Goal: Transaction & Acquisition: Purchase product/service

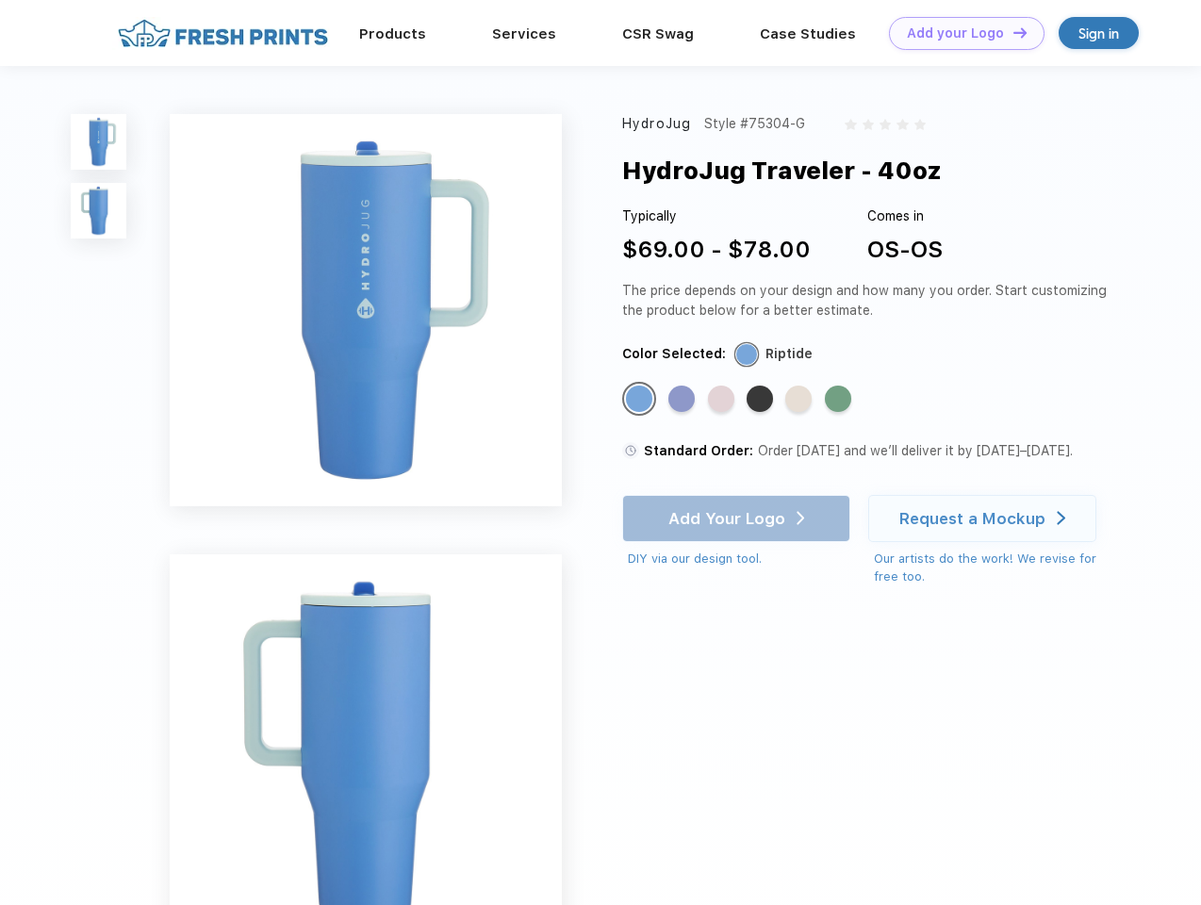
click at [960, 33] on link "Add your Logo Design Tool" at bounding box center [967, 33] width 156 height 33
click at [0, 0] on div "Design Tool" at bounding box center [0, 0] width 0 height 0
click at [1012, 32] on link "Add your Logo Design Tool" at bounding box center [967, 33] width 156 height 33
click at [99, 141] on img at bounding box center [99, 142] width 56 height 56
click at [99, 211] on img at bounding box center [99, 211] width 56 height 56
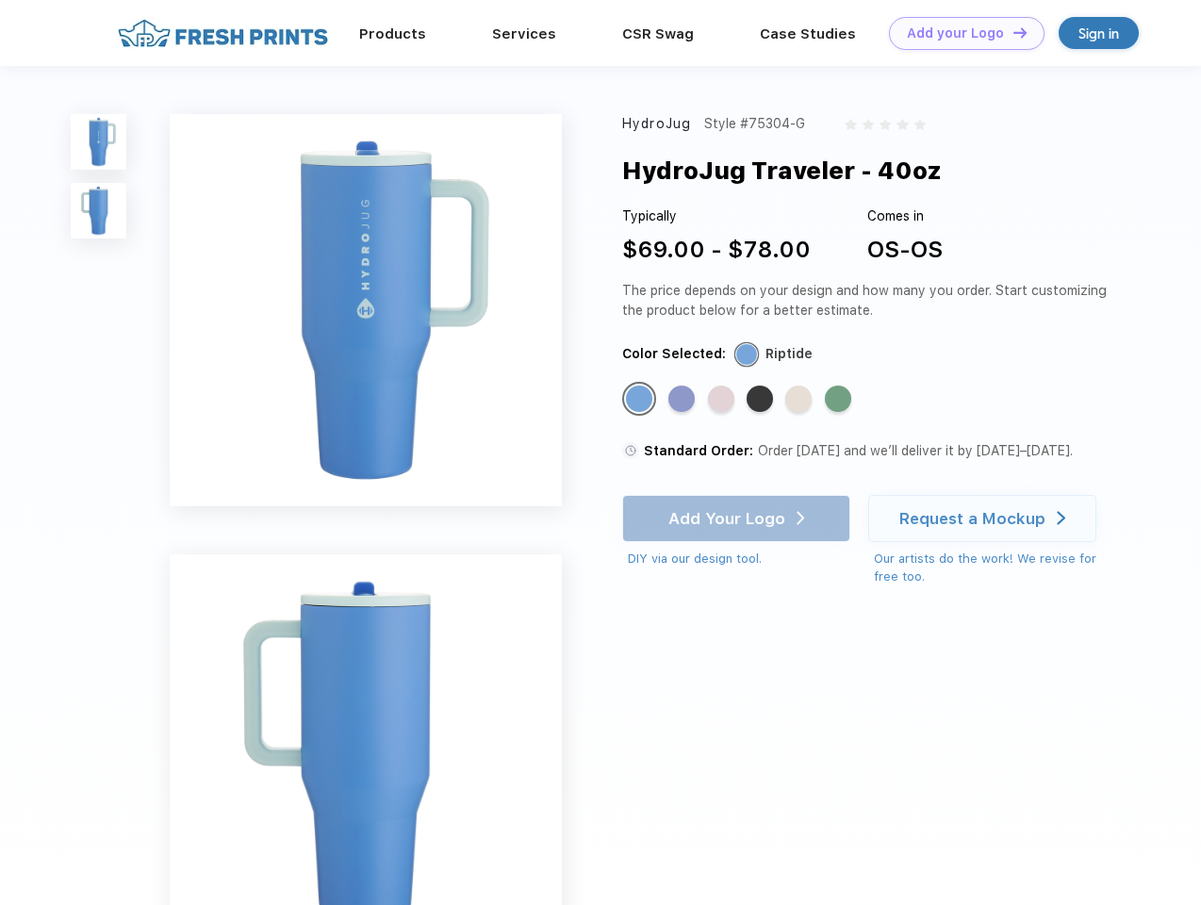
click at [641, 400] on div "Standard Color" at bounding box center [639, 399] width 26 height 26
click at [684, 400] on div "Standard Color" at bounding box center [682, 399] width 26 height 26
click at [723, 400] on div "Standard Color" at bounding box center [721, 399] width 26 height 26
click at [762, 400] on div "Standard Color" at bounding box center [760, 399] width 26 height 26
click at [801, 400] on div "Standard Color" at bounding box center [798, 399] width 26 height 26
